Goal: Task Accomplishment & Management: Use online tool/utility

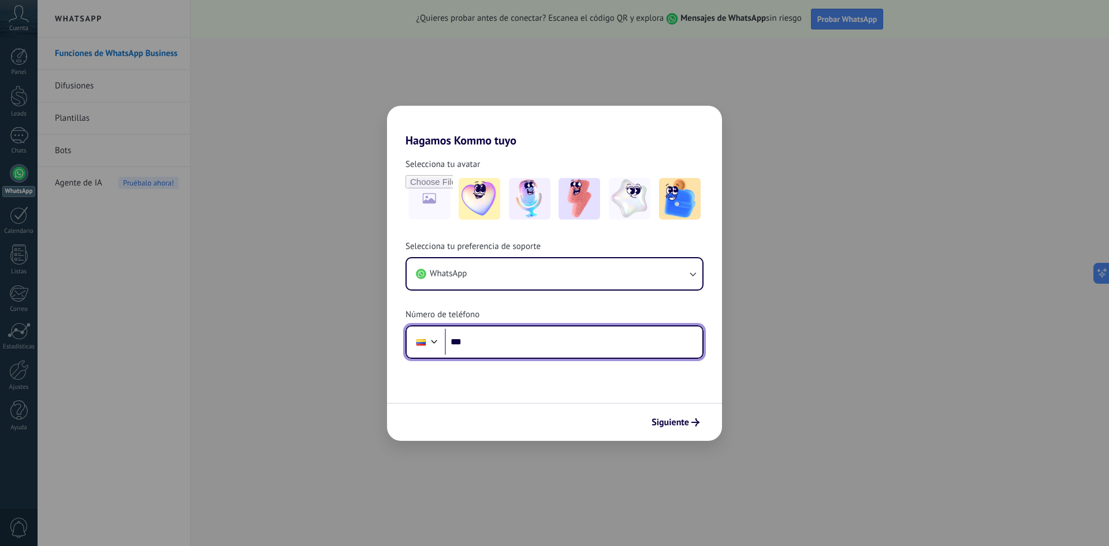
click at [485, 351] on input "***" at bounding box center [574, 342] width 258 height 27
type input "**********"
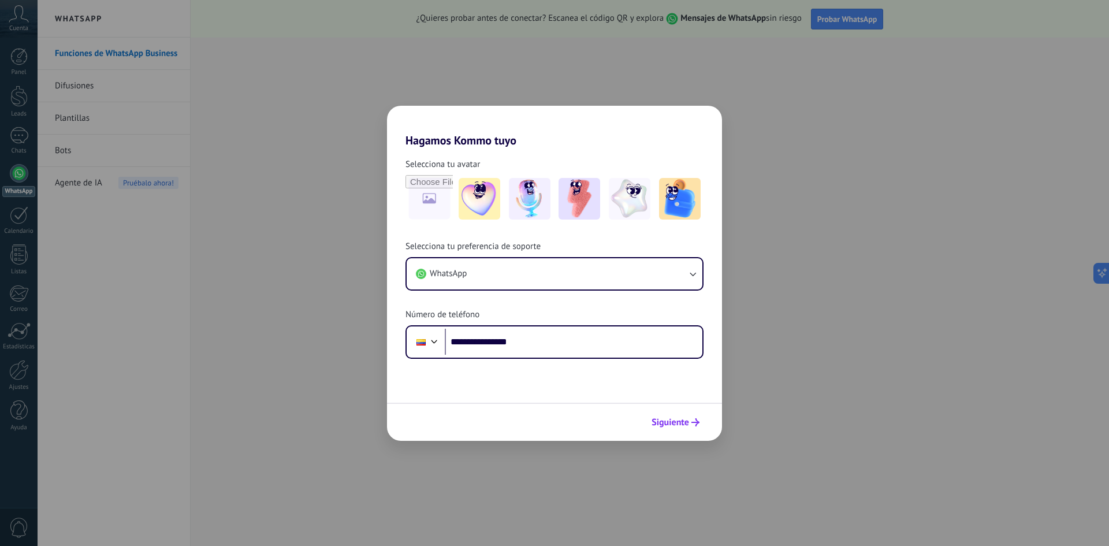
click at [690, 424] on span "Siguiente" at bounding box center [675, 422] width 48 height 8
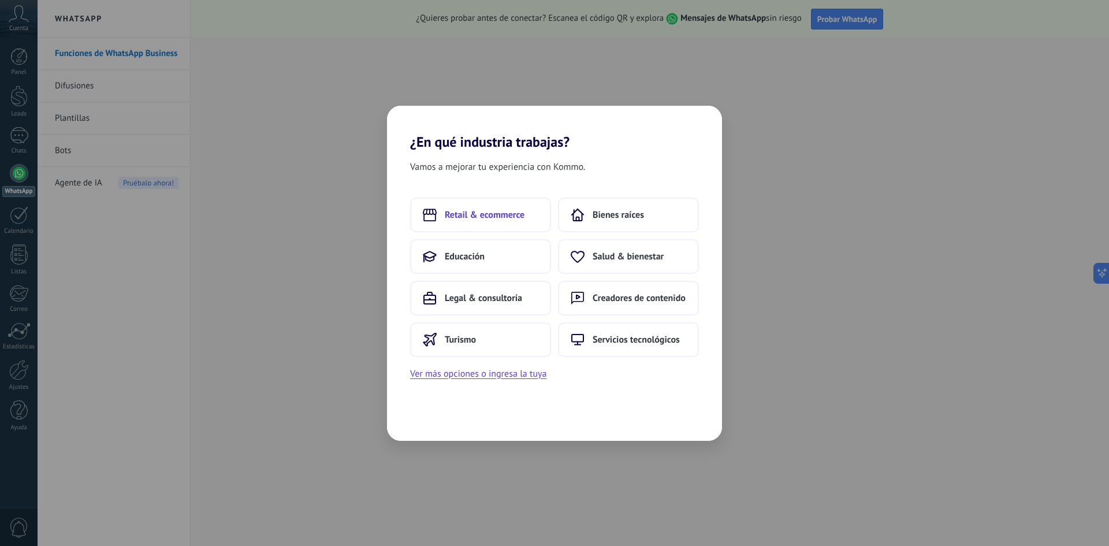
click at [503, 221] on button "Retail & ecommerce" at bounding box center [480, 215] width 141 height 35
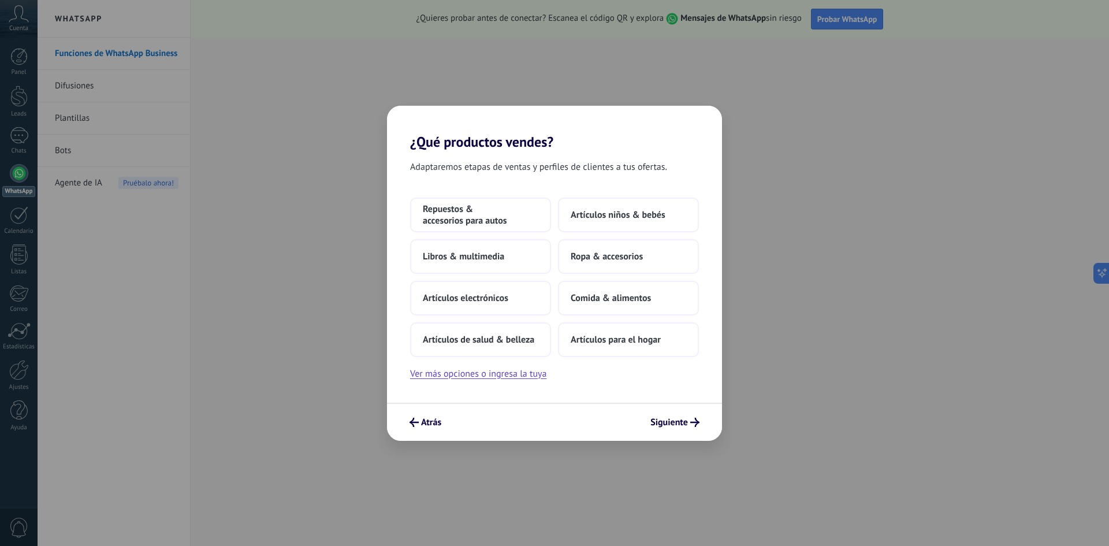
click at [523, 385] on div "Adaptaremos etapas de ventas y perfiles de clientes a tus ofertas. Repuestos & …" at bounding box center [554, 276] width 335 height 252
click at [523, 380] on button "Ver más opciones o ingresa la tuya" at bounding box center [478, 373] width 136 height 15
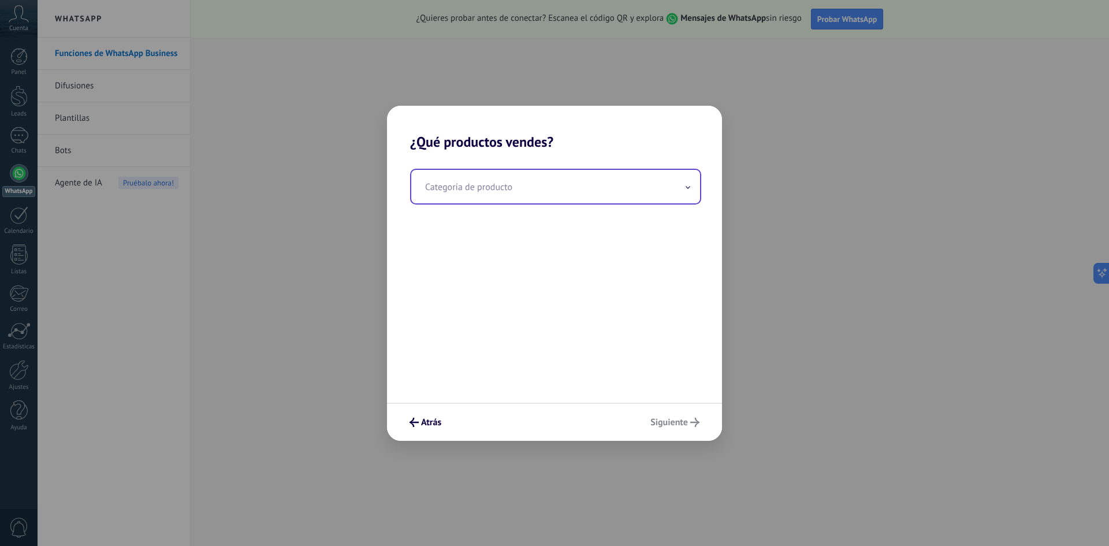
click at [470, 191] on input "text" at bounding box center [555, 186] width 289 height 33
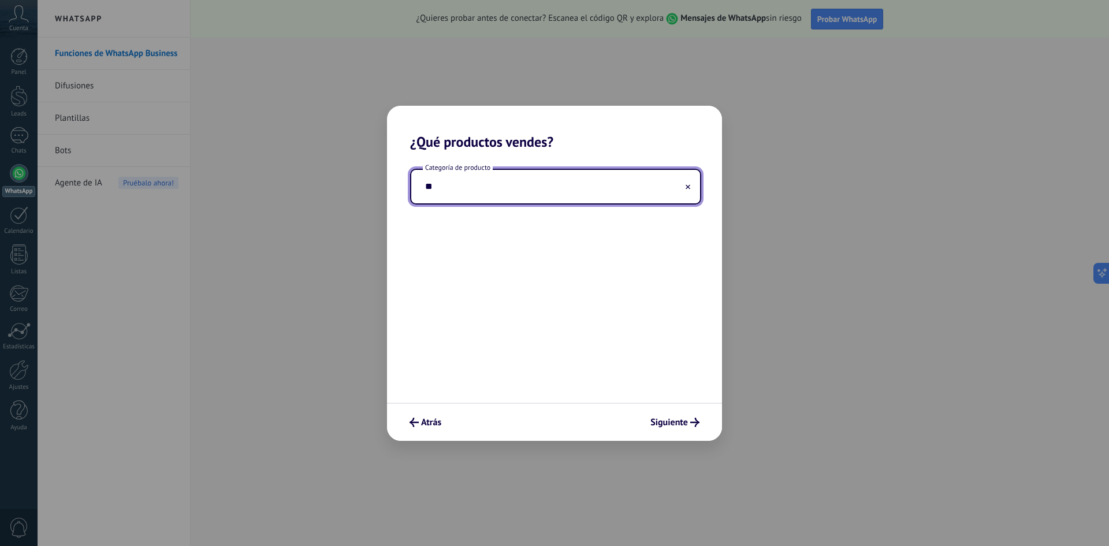
type input "*"
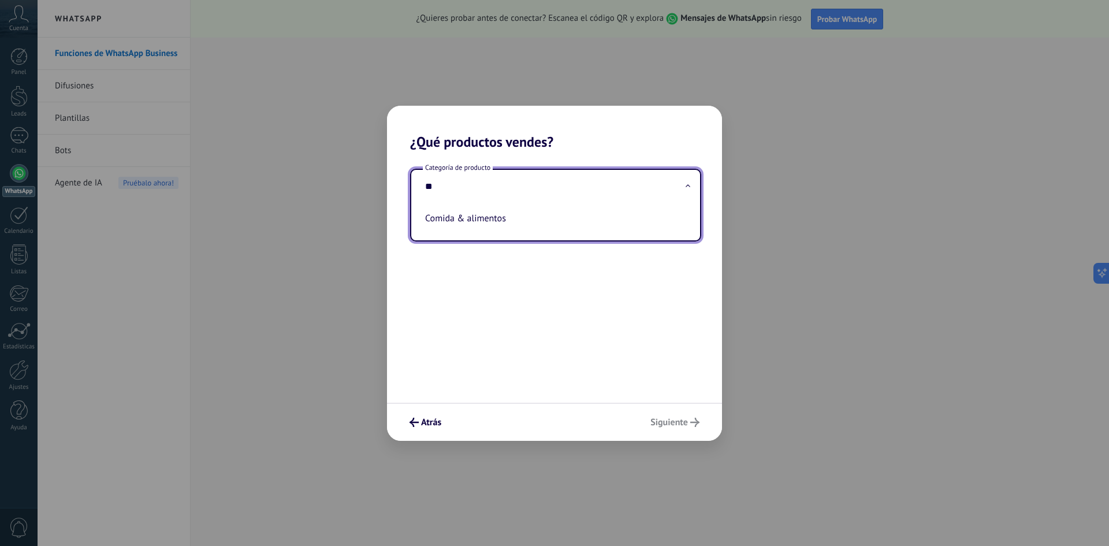
type input "*"
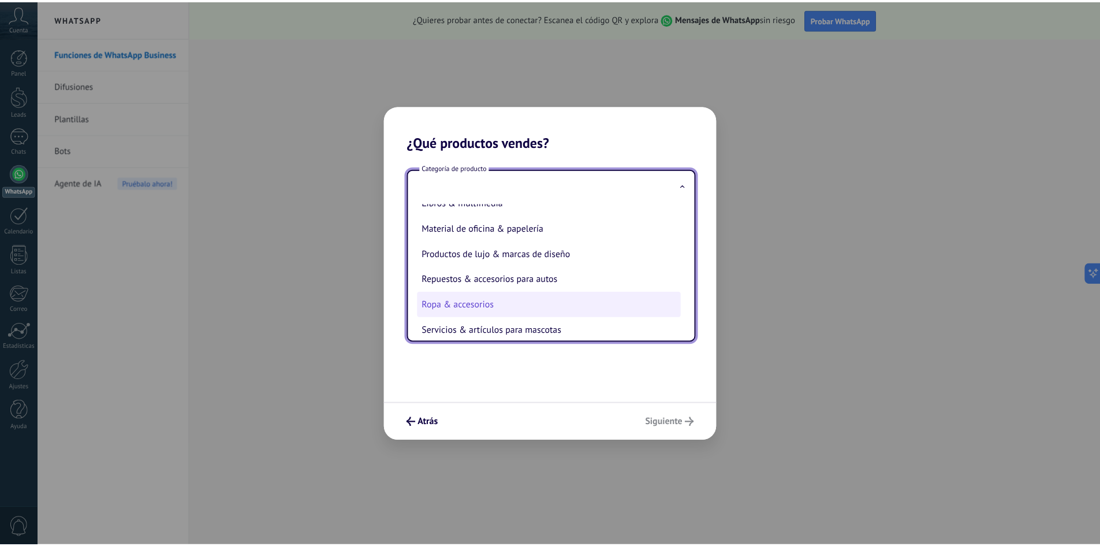
scroll to position [255, 0]
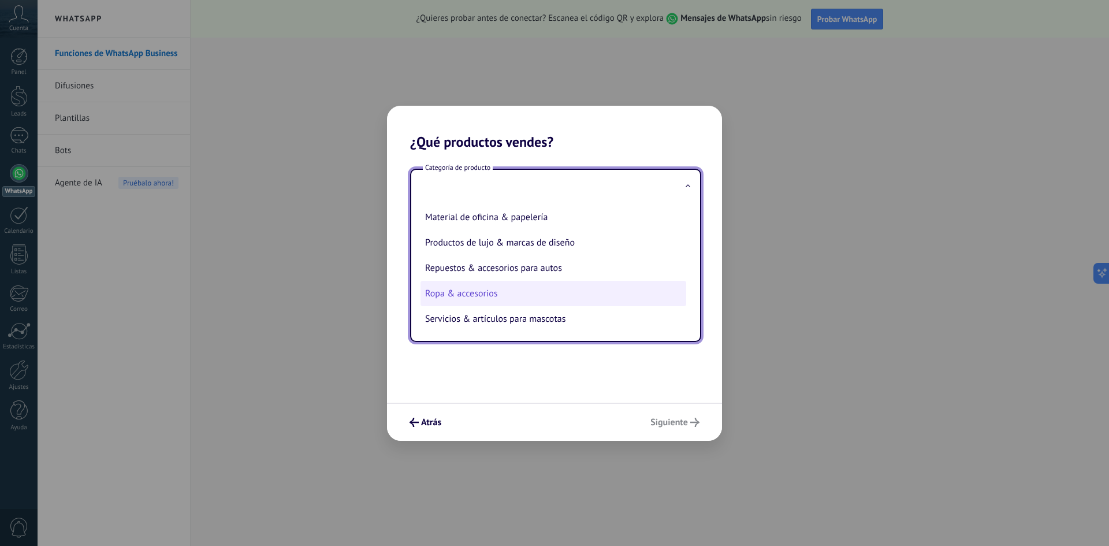
click at [502, 296] on li "Ropa & accesorios" at bounding box center [553, 293] width 266 height 25
type input "**********"
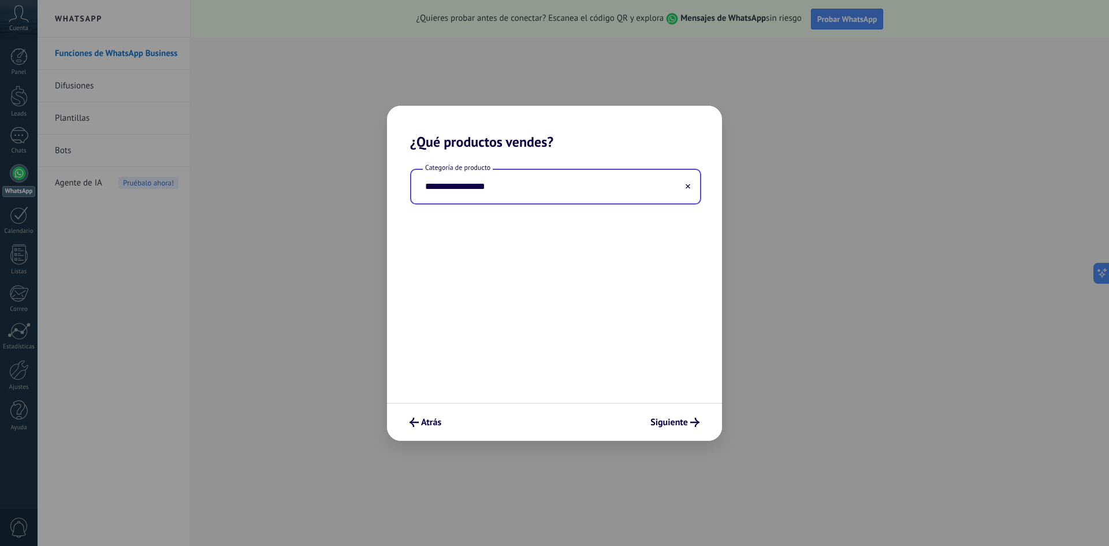
drag, startPoint x: 502, startPoint y: 173, endPoint x: 502, endPoint y: 181, distance: 7.5
click at [502, 175] on input "**********" at bounding box center [555, 186] width 289 height 33
click at [687, 186] on use at bounding box center [688, 186] width 5 height 5
click at [531, 191] on input "text" at bounding box center [555, 186] width 289 height 33
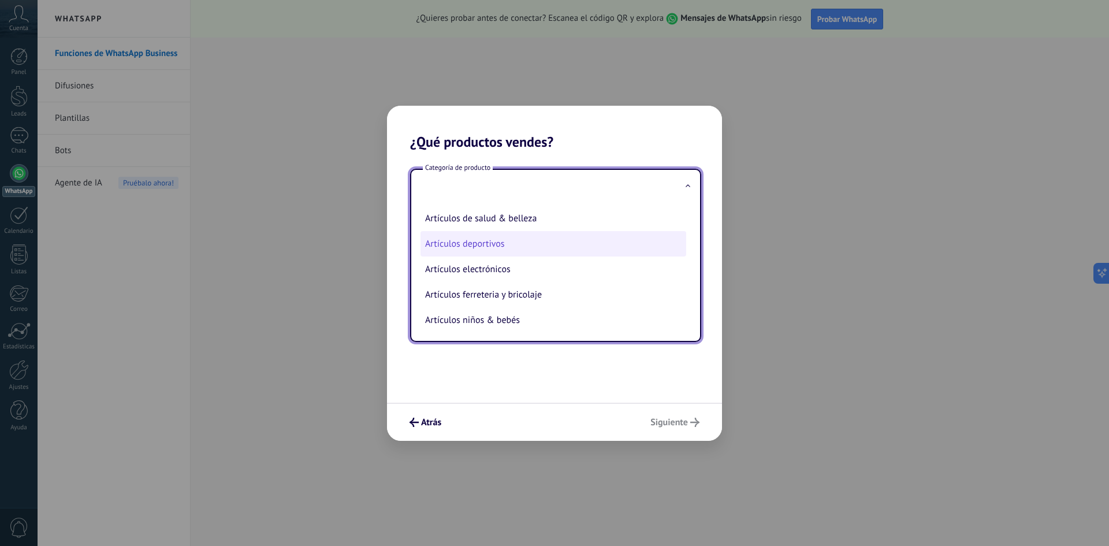
click at [512, 243] on li "Artículos deportivos" at bounding box center [553, 243] width 266 height 25
type input "**********"
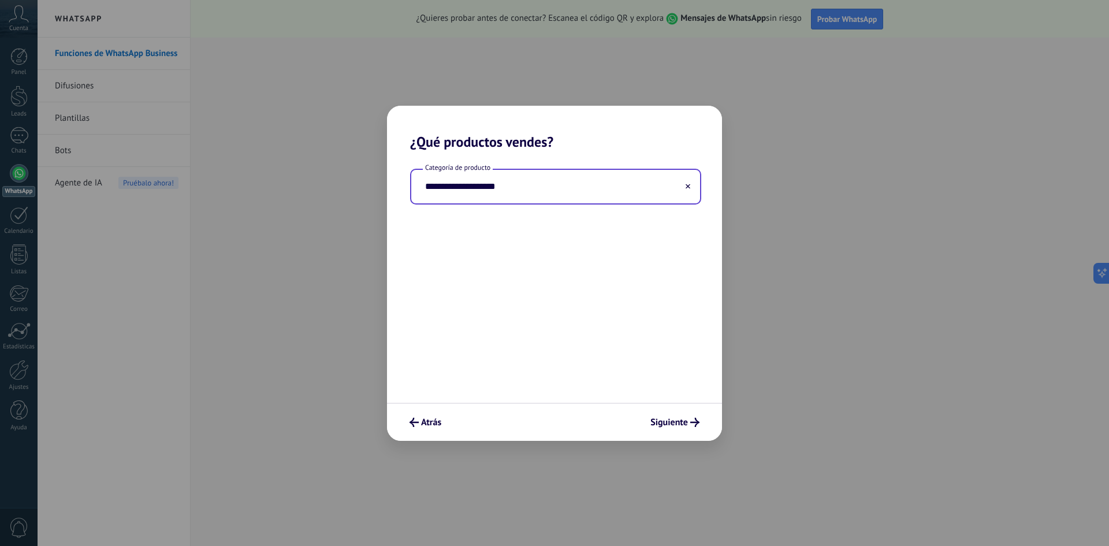
drag, startPoint x: 665, startPoint y: 404, endPoint x: 670, endPoint y: 411, distance: 8.3
click at [665, 405] on div "Atrás Siguiente" at bounding box center [554, 422] width 335 height 38
click at [671, 412] on div "Atrás Siguiente" at bounding box center [554, 422] width 335 height 38
click at [676, 422] on span "Siguiente" at bounding box center [669, 422] width 38 height 8
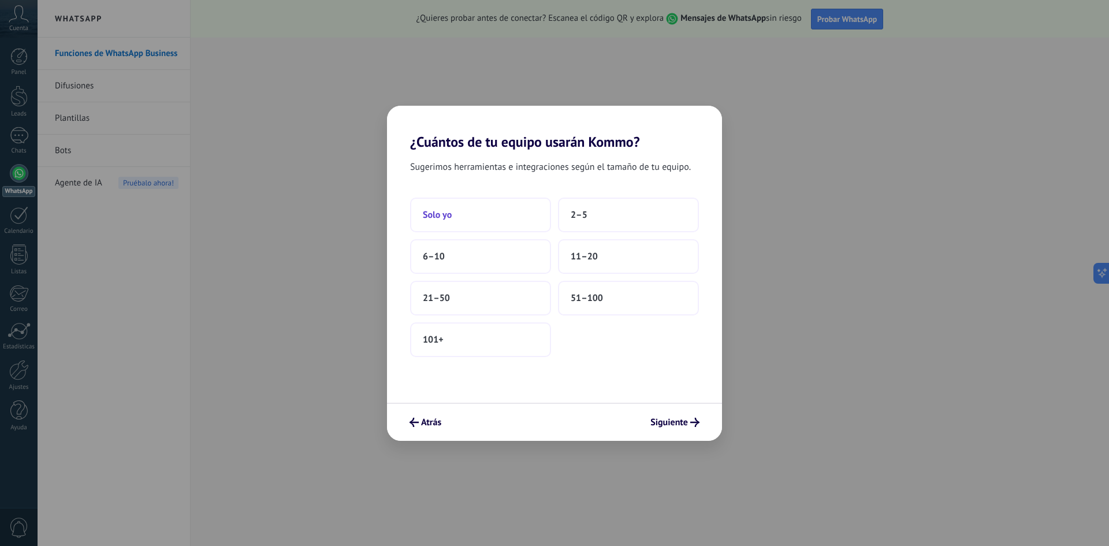
click at [455, 222] on button "Solo yo" at bounding box center [480, 215] width 141 height 35
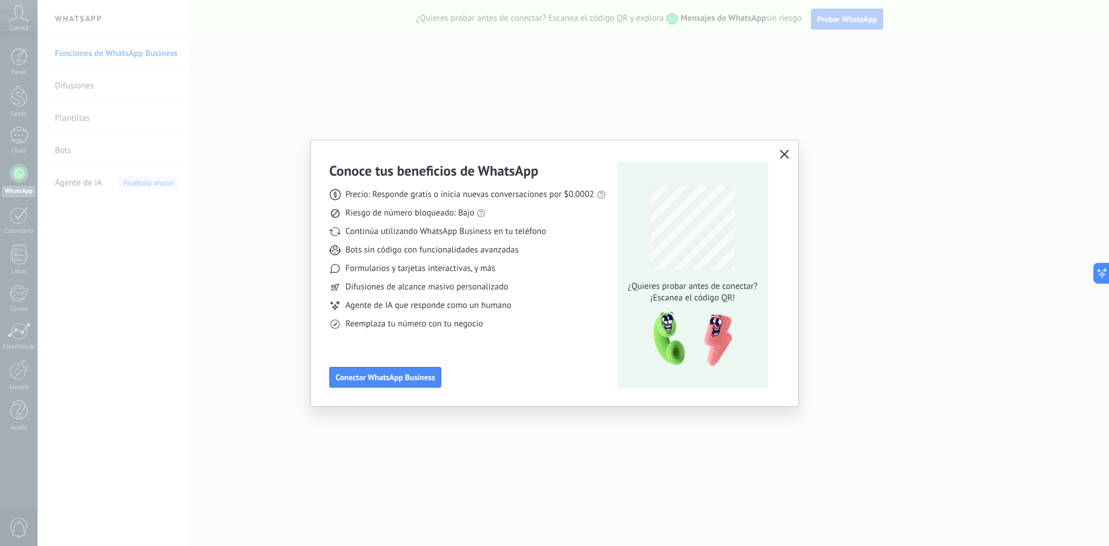
click at [791, 149] on div "Conoce tus beneficios de WhatsApp Precio: Responde gratis o inicia nuevas conve…" at bounding box center [554, 273] width 487 height 266
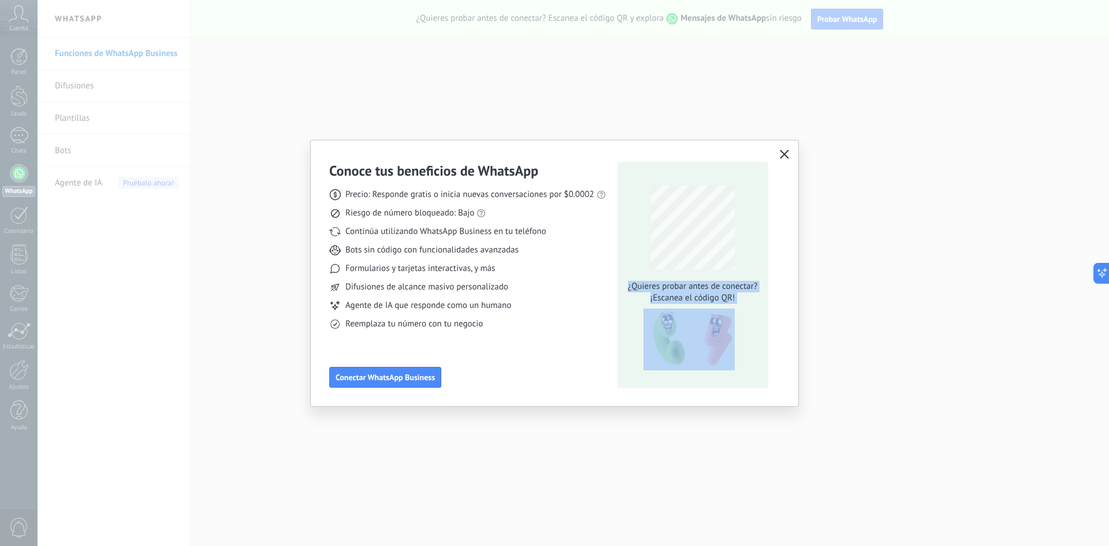
click at [789, 149] on button "button" at bounding box center [784, 155] width 15 height 16
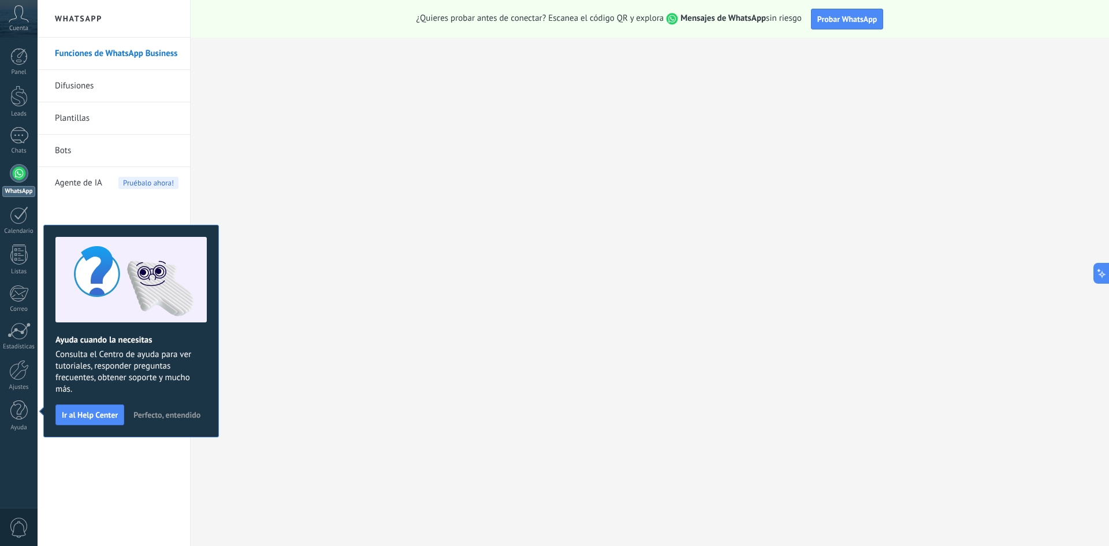
click at [18, 21] on icon at bounding box center [19, 13] width 20 height 17
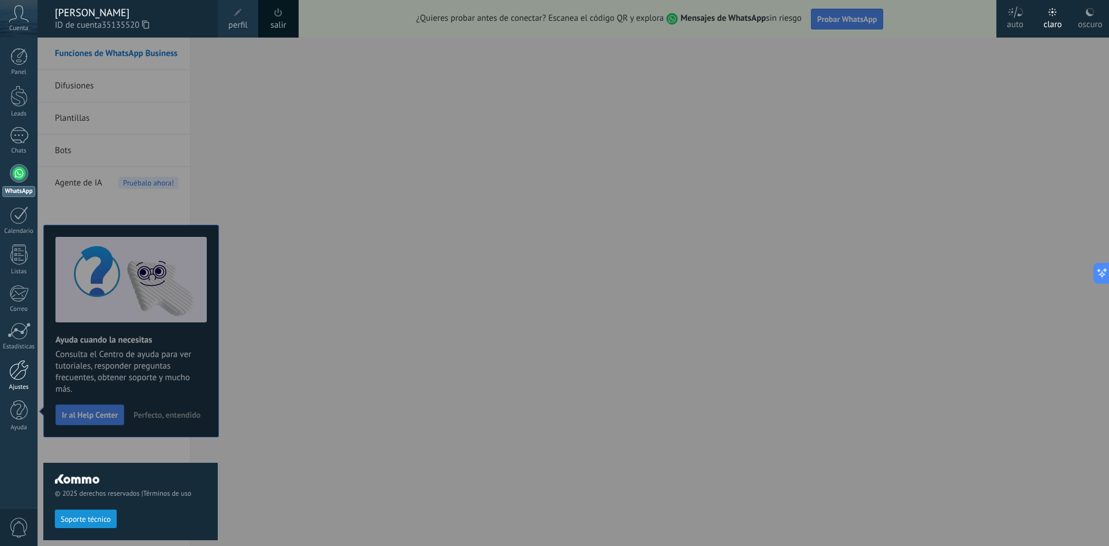
click at [21, 382] on link "Ajustes" at bounding box center [19, 375] width 38 height 31
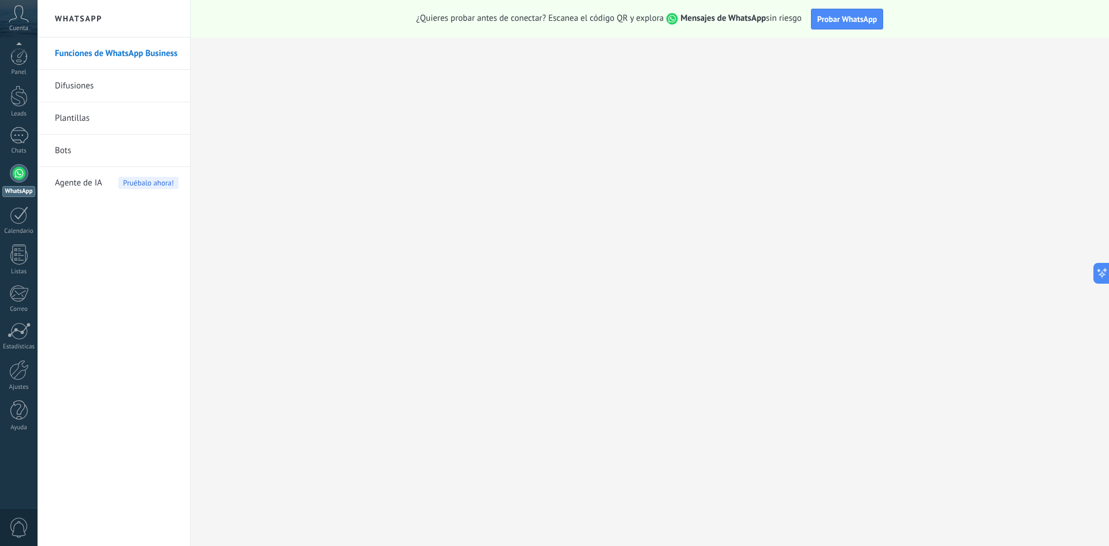
click at [14, 526] on span "0" at bounding box center [19, 527] width 20 height 20
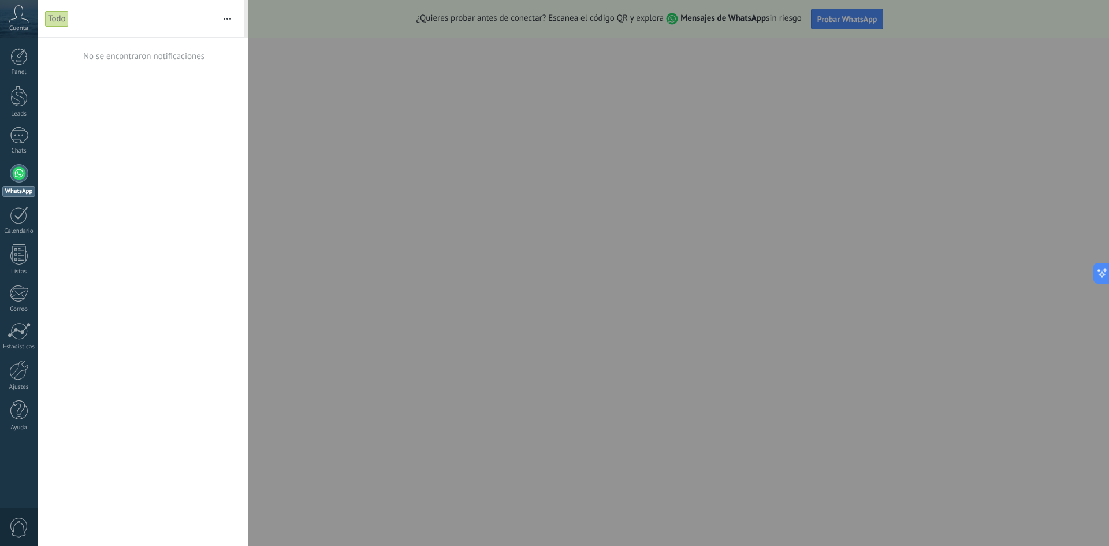
click at [714, 307] on div at bounding box center [554, 273] width 1109 height 546
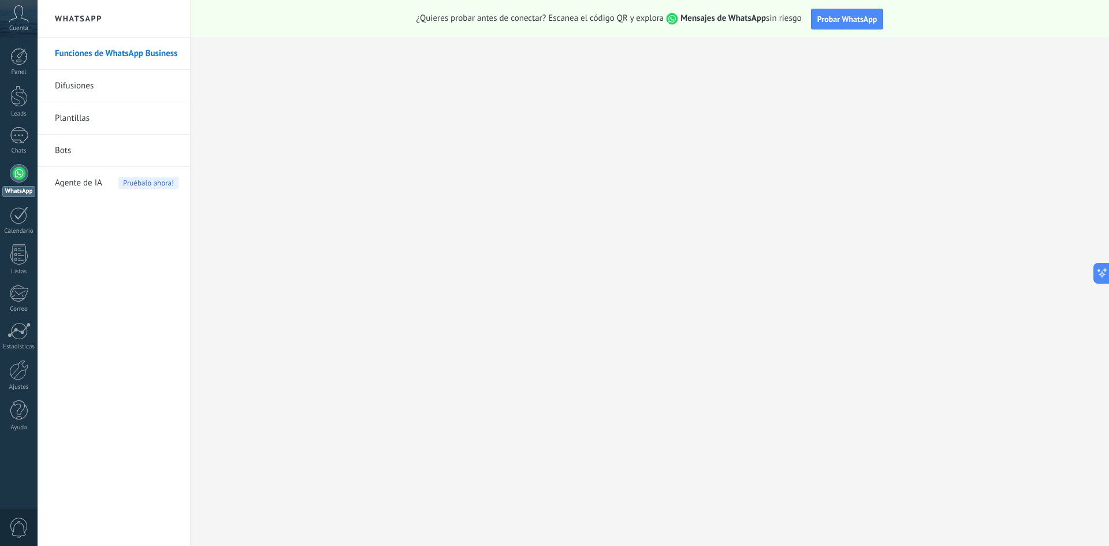
click at [18, 16] on icon at bounding box center [19, 13] width 20 height 17
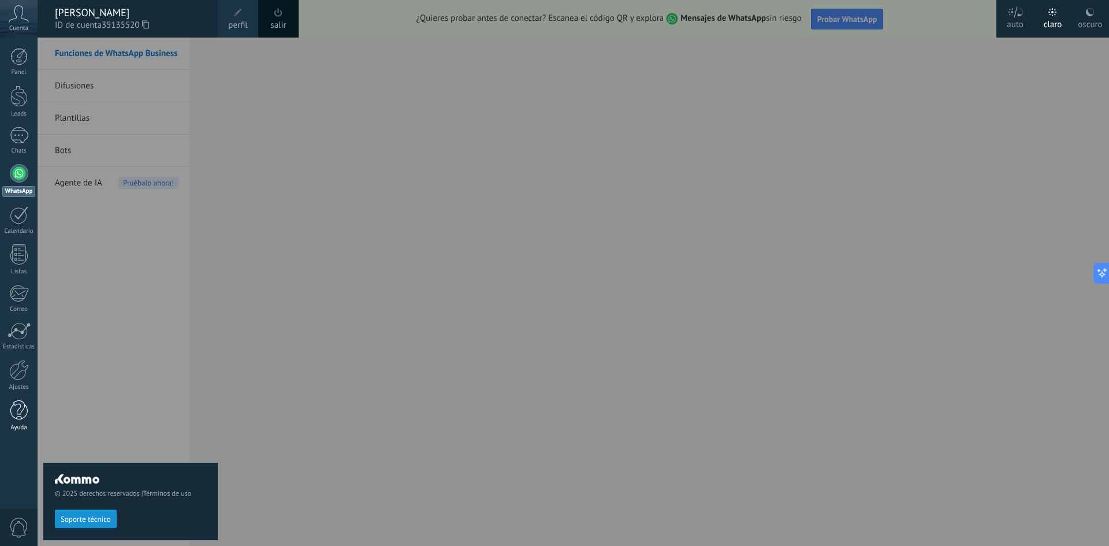
click at [28, 414] on link "Ayuda" at bounding box center [19, 415] width 38 height 31
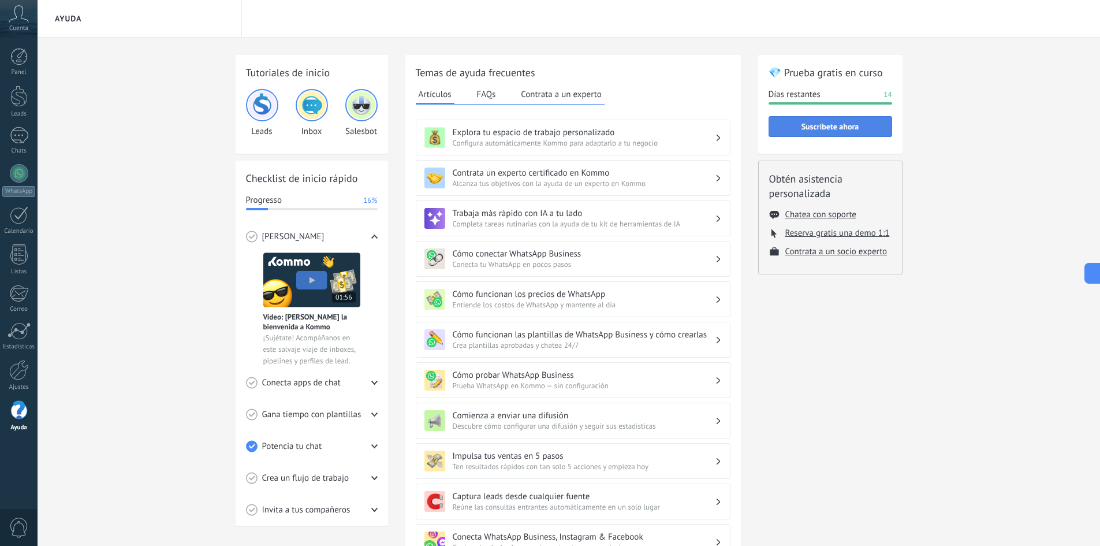
click at [833, 125] on span "Suscríbete ahora" at bounding box center [831, 126] width 58 height 8
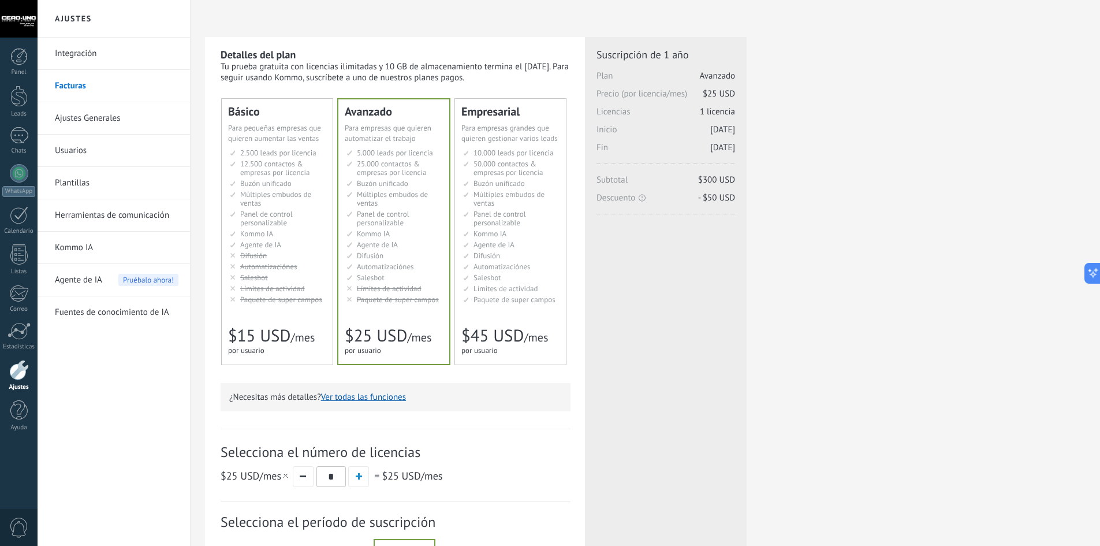
click at [254, 121] on div "Básico Для увеличения продаж в малом бизнесе For small businesses that want to …" at bounding box center [277, 232] width 111 height 266
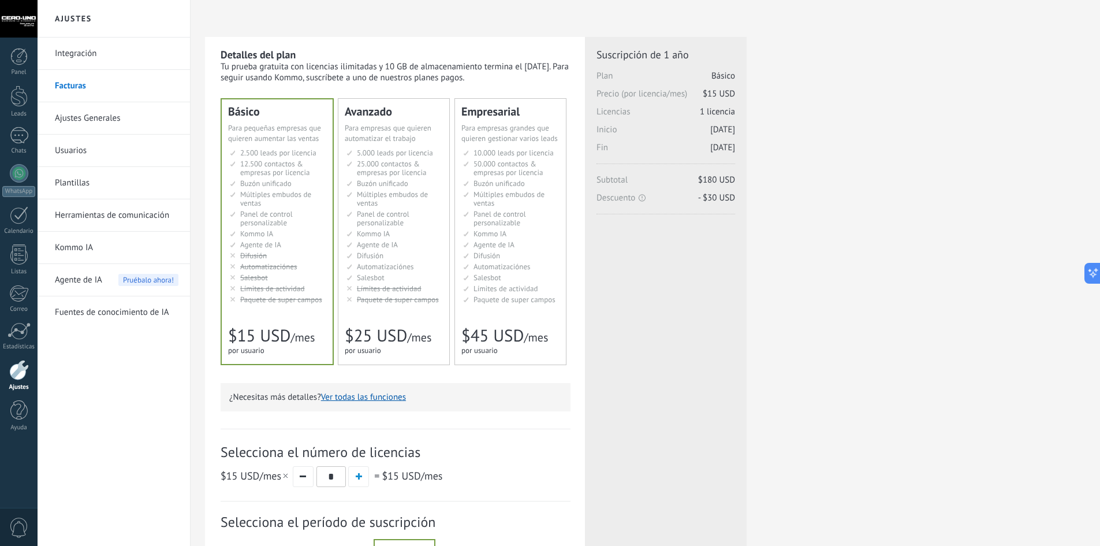
click at [193, 372] on div "Detalles del plan Tu prueba gratuita con licencias ilimitadas y 10 GB de almace…" at bounding box center [646, 369] width 910 height 739
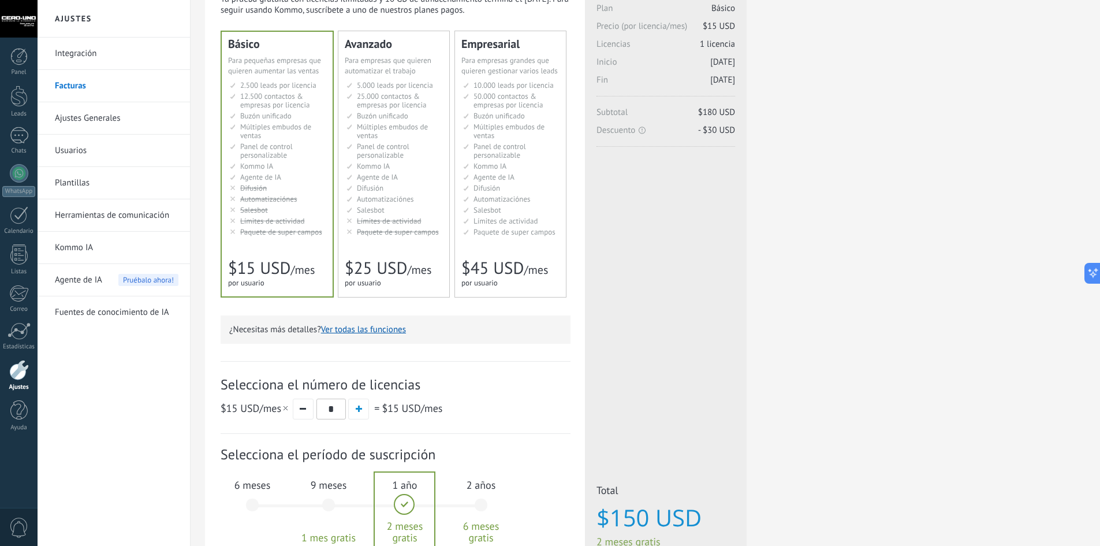
scroll to position [194, 0]
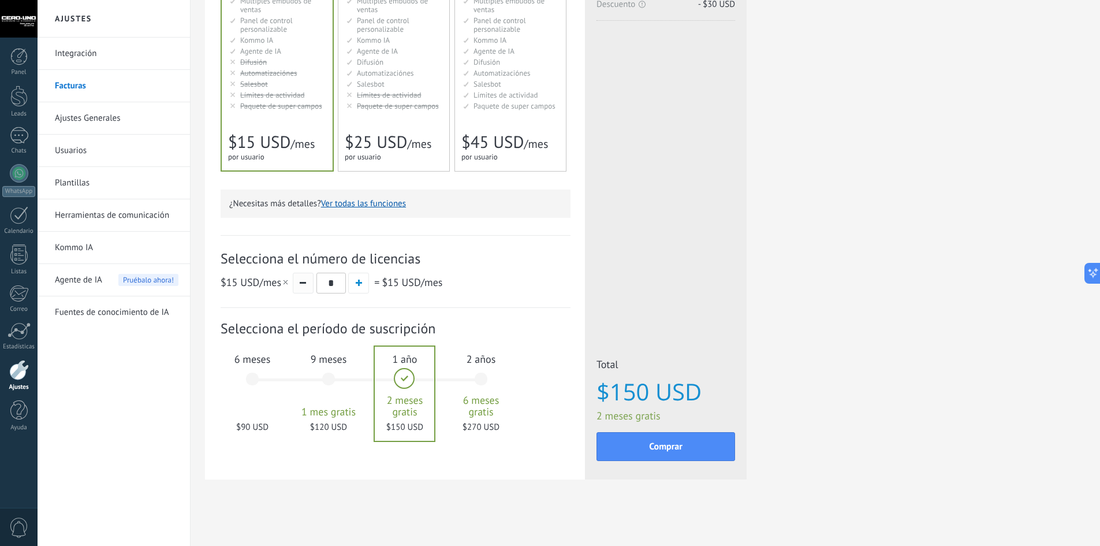
click at [302, 280] on button "button" at bounding box center [303, 283] width 21 height 21
click at [245, 382] on div "6 meses $90 USD" at bounding box center [252, 384] width 62 height 81
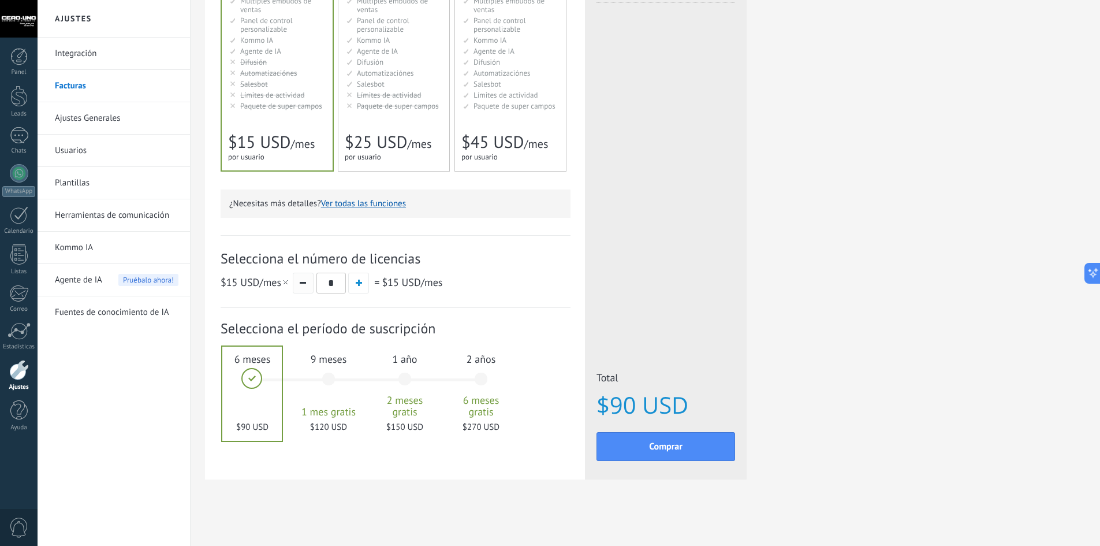
click at [308, 281] on button "button" at bounding box center [303, 283] width 21 height 21
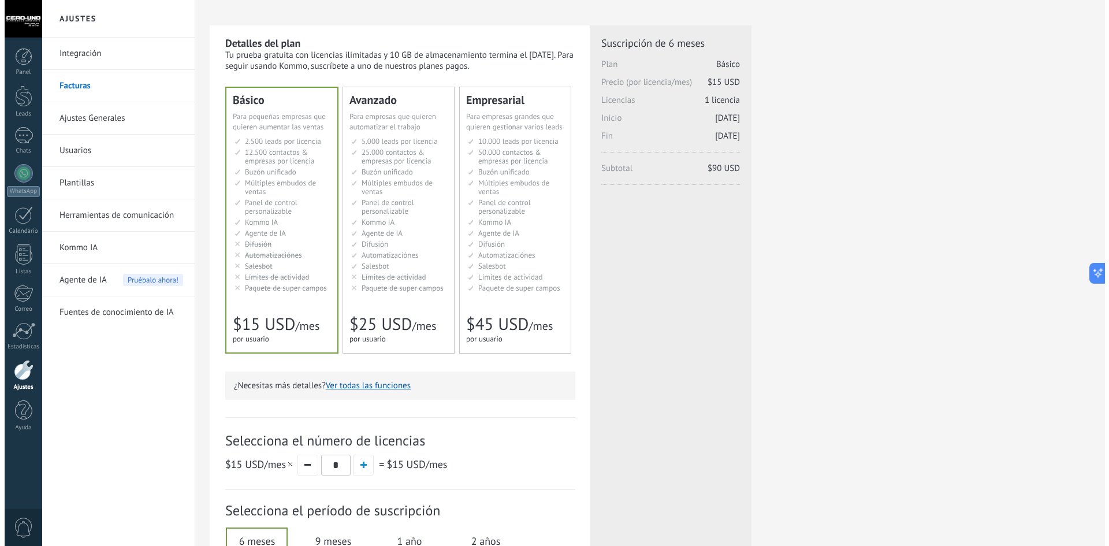
scroll to position [0, 0]
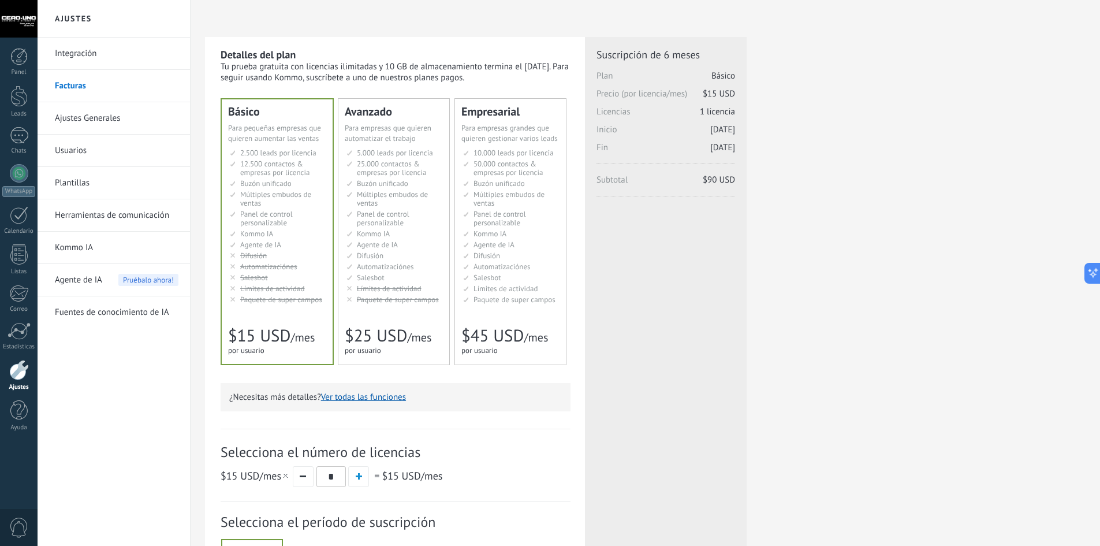
click at [237, 58] on b "Detalles del plan" at bounding box center [258, 54] width 75 height 13
click at [87, 52] on link "Integración" at bounding box center [117, 54] width 124 height 32
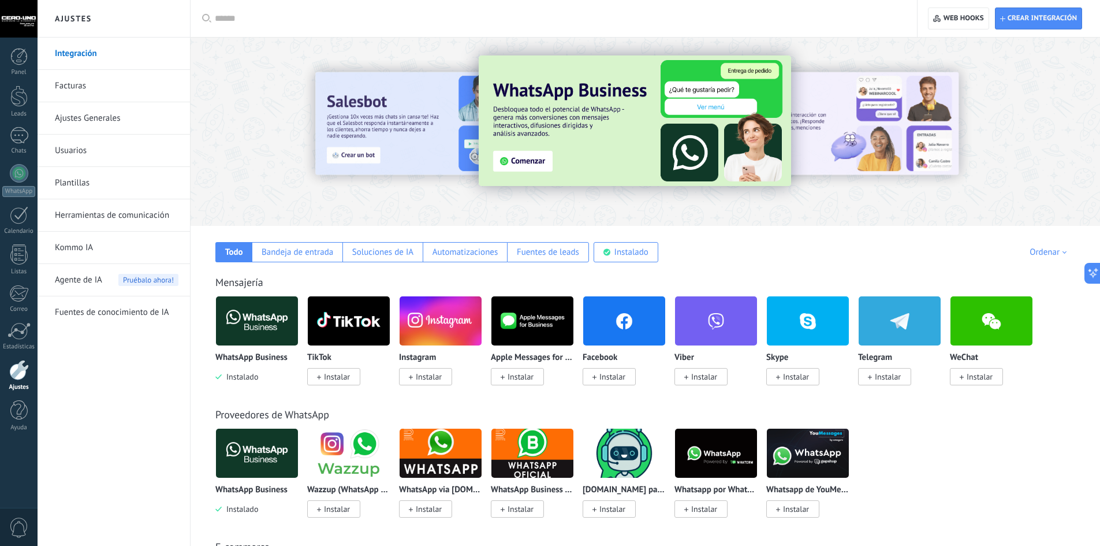
click at [239, 316] on img at bounding box center [257, 321] width 82 height 56
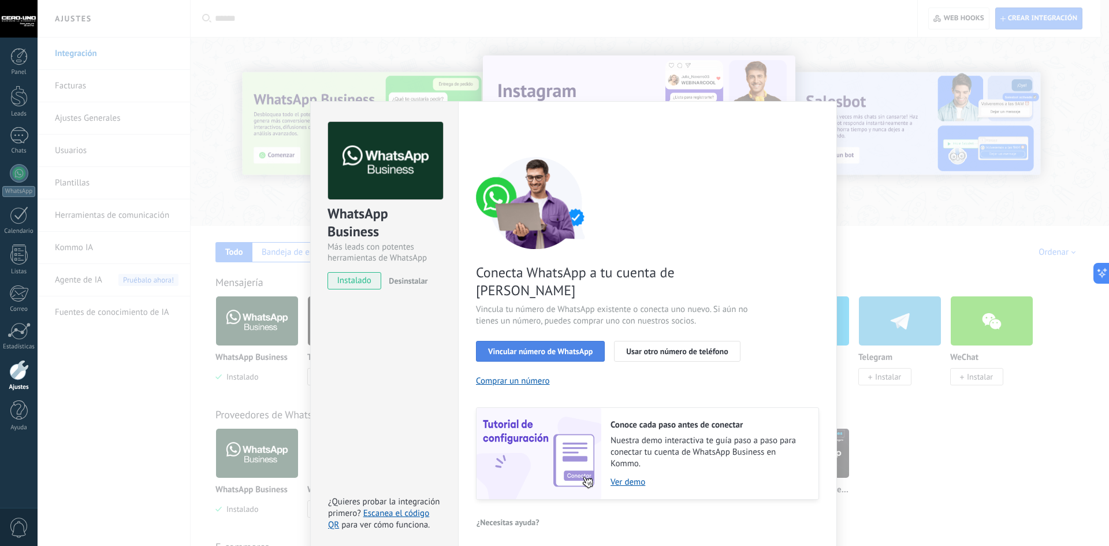
click at [556, 341] on button "Vincular número de WhatsApp" at bounding box center [540, 351] width 129 height 21
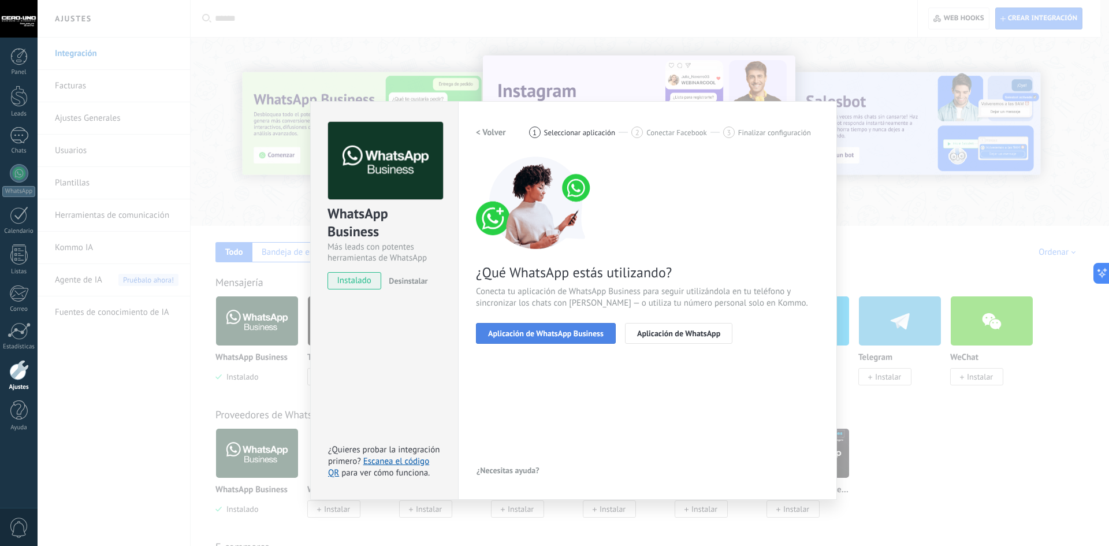
click at [537, 330] on span "Aplicación de WhatsApp Business" at bounding box center [546, 333] width 116 height 8
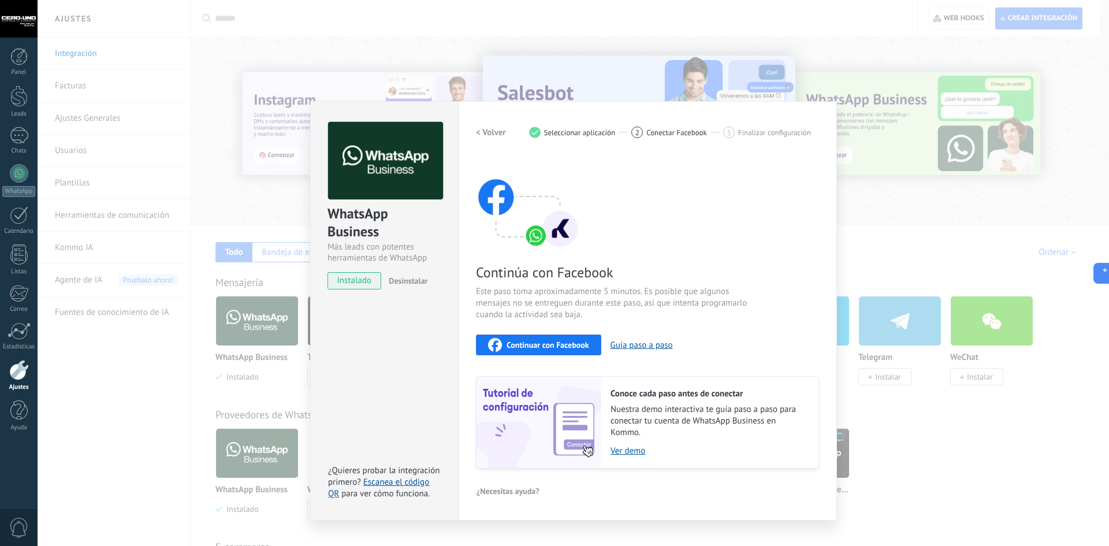
click at [538, 346] on span "Continuar con Facebook" at bounding box center [547, 345] width 83 height 8
